Goal: Task Accomplishment & Management: Use online tool/utility

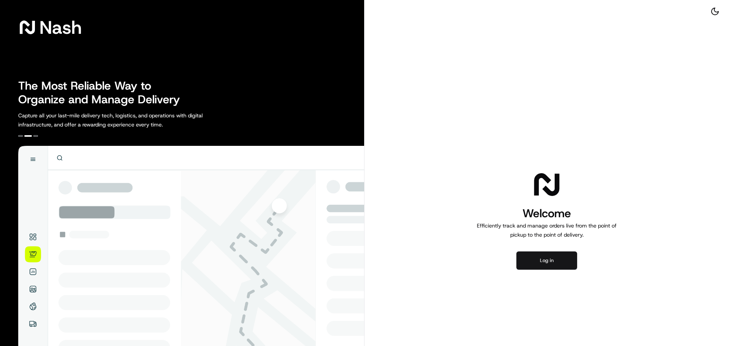
click at [550, 254] on button "Log in" at bounding box center [546, 260] width 61 height 18
